Goal: Task Accomplishment & Management: Use online tool/utility

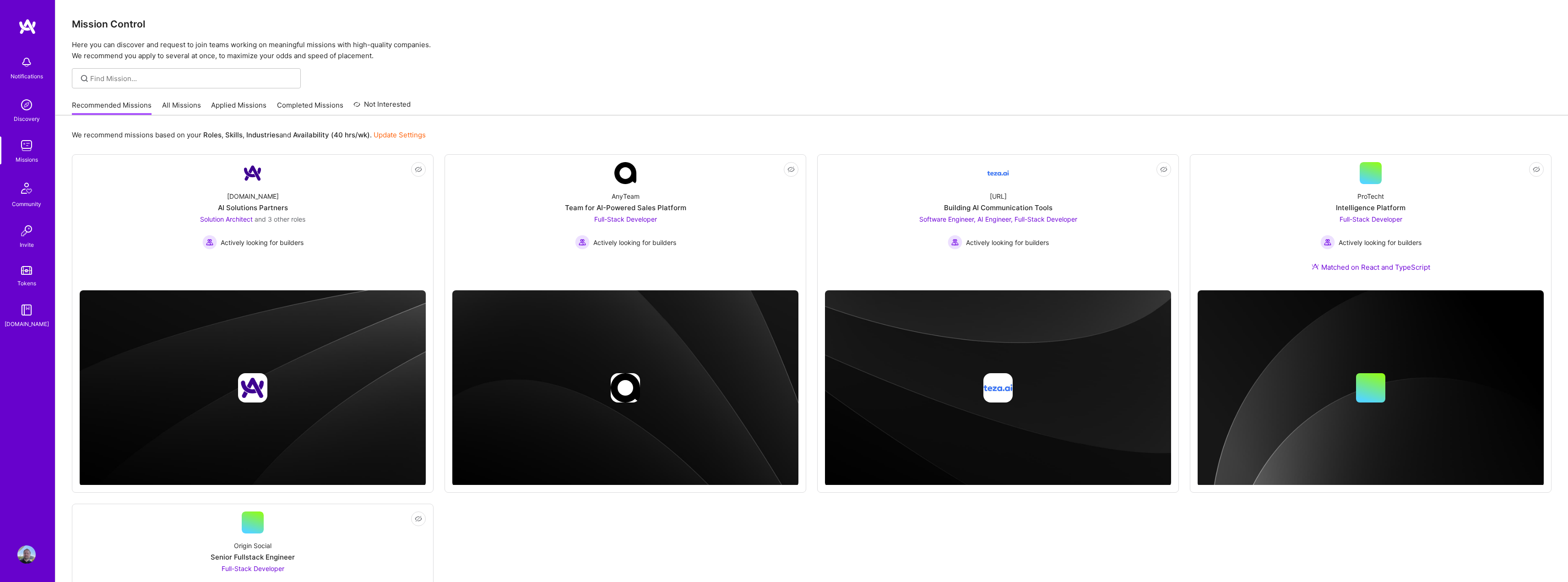
click at [181, 110] on link "All Missions" at bounding box center [181, 108] width 39 height 15
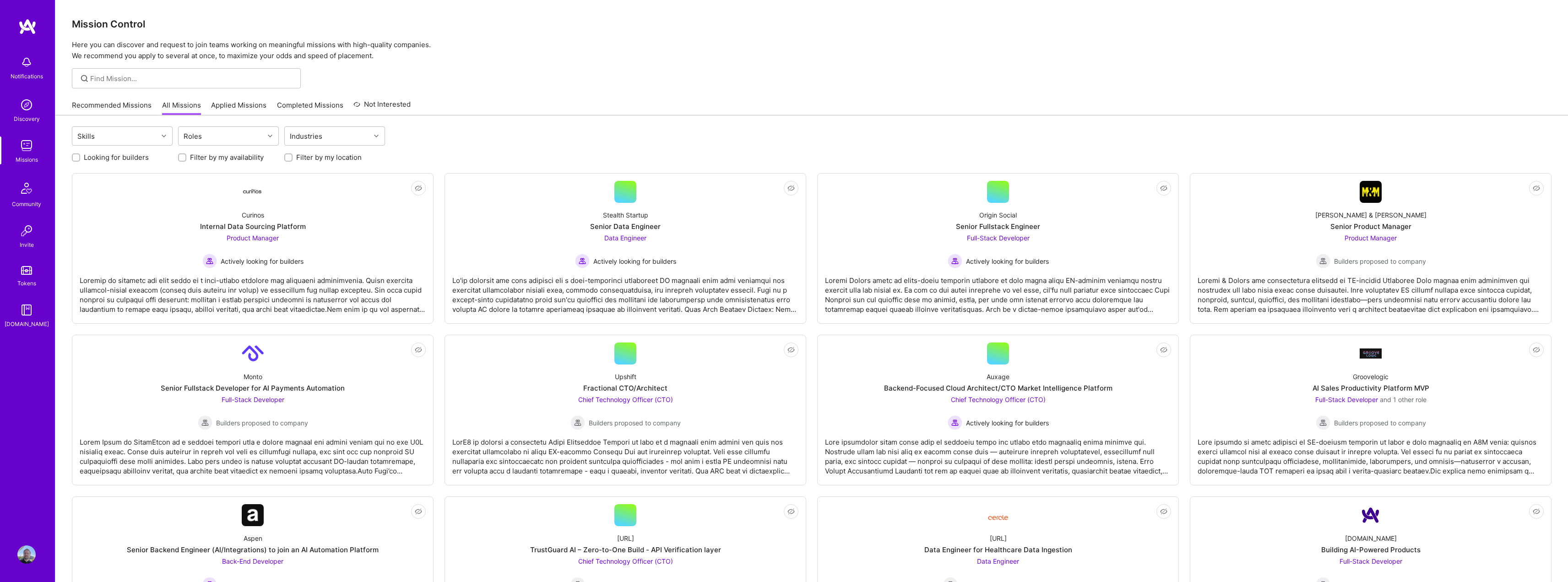
click at [286, 159] on input "Filter by my location" at bounding box center [289, 158] width 7 height 7
checkbox input "true"
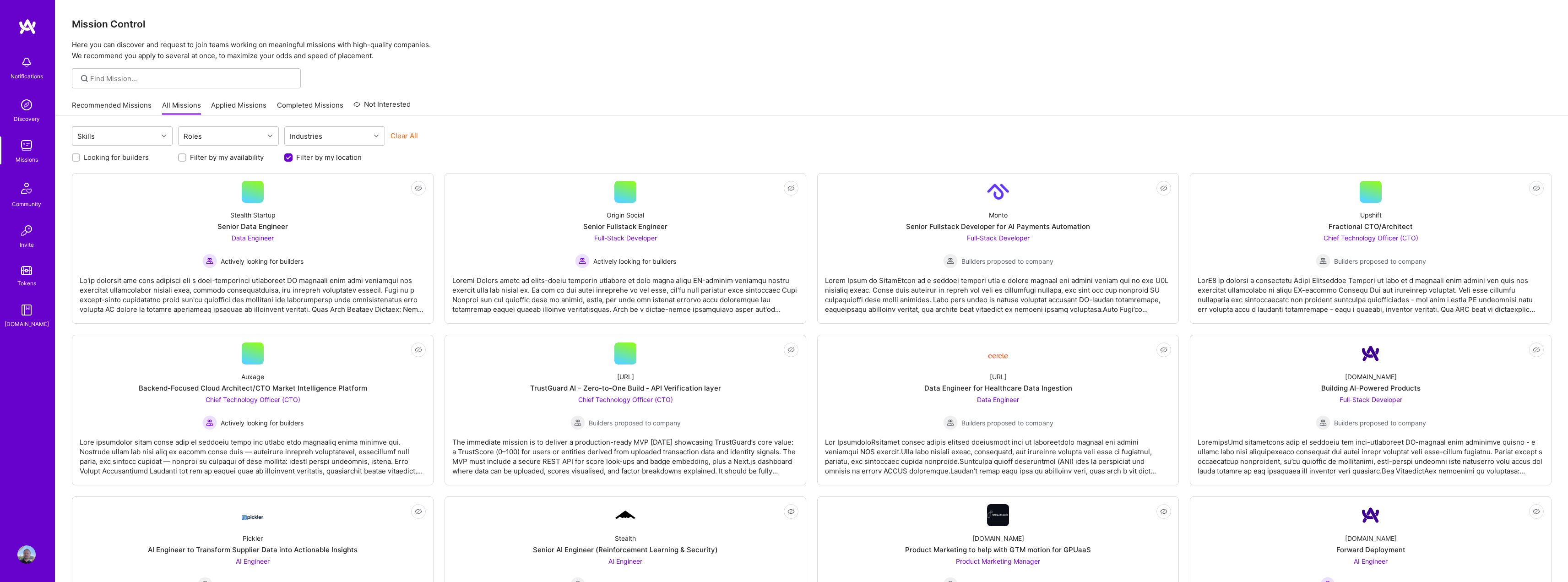
click at [77, 159] on input "Looking for builders" at bounding box center [77, 158] width 7 height 7
checkbox input "true"
